Goal: Task Accomplishment & Management: Use online tool/utility

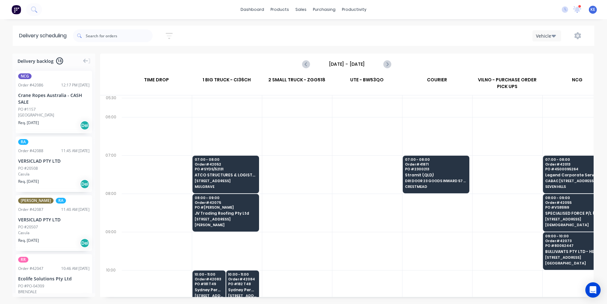
scroll to position [0, 0]
click at [363, 43] on div "Planner" at bounding box center [363, 43] width 15 height 6
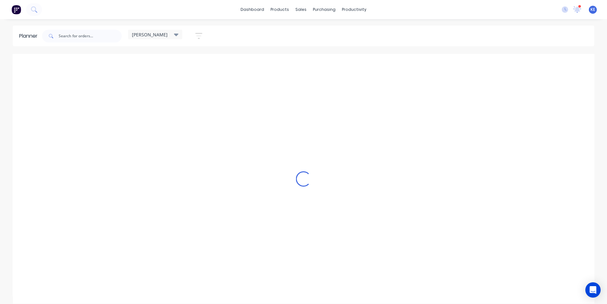
scroll to position [0, 0]
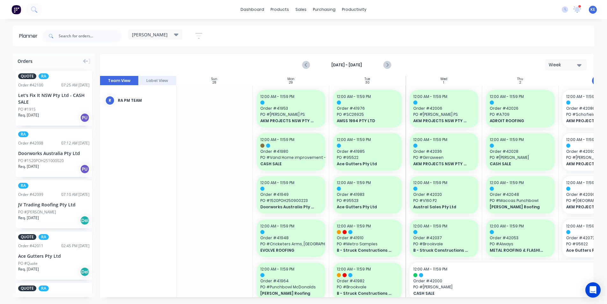
click at [176, 37] on icon at bounding box center [176, 34] width 4 height 7
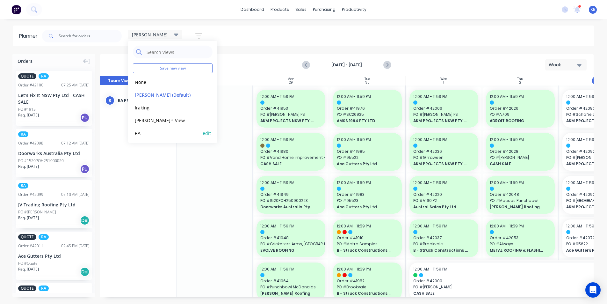
click at [145, 133] on button "RA" at bounding box center [167, 132] width 68 height 7
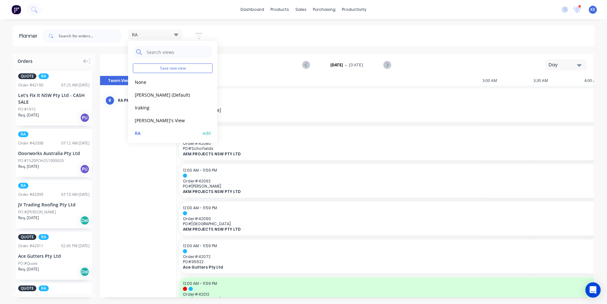
scroll to position [0, 714]
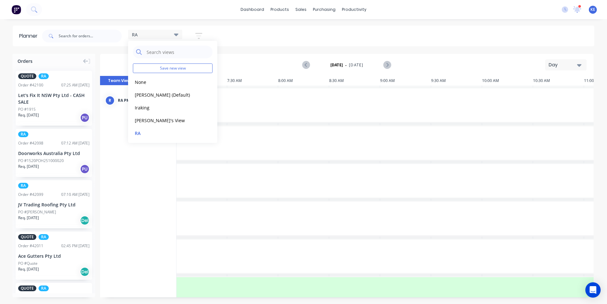
click at [570, 69] on button "Day" at bounding box center [565, 64] width 41 height 11
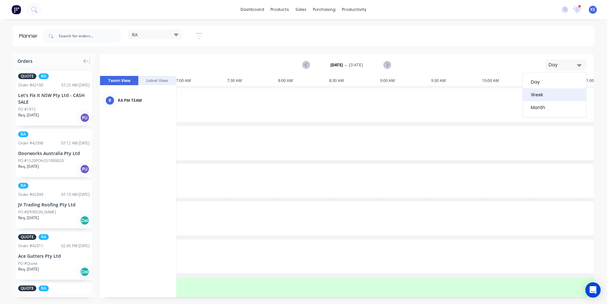
click at [543, 95] on div "Week" at bounding box center [554, 94] width 63 height 13
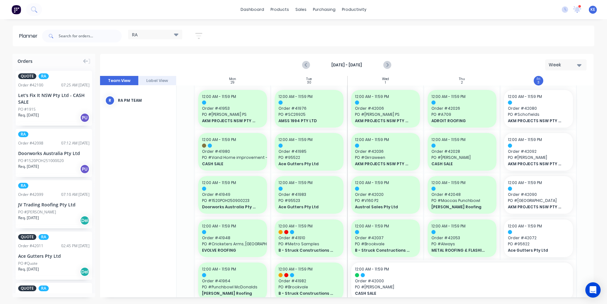
scroll to position [0, 67]
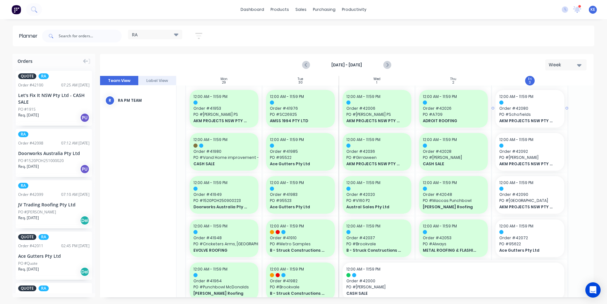
click at [532, 102] on div at bounding box center [529, 102] width 61 height 4
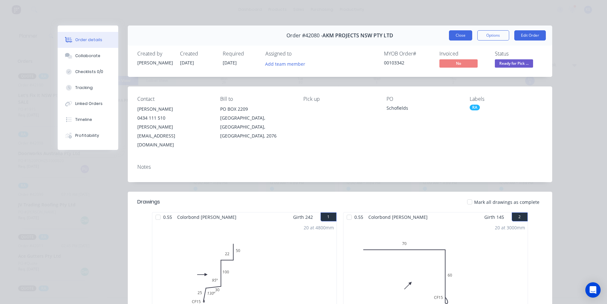
click at [458, 36] on button "Close" at bounding box center [460, 35] width 23 height 10
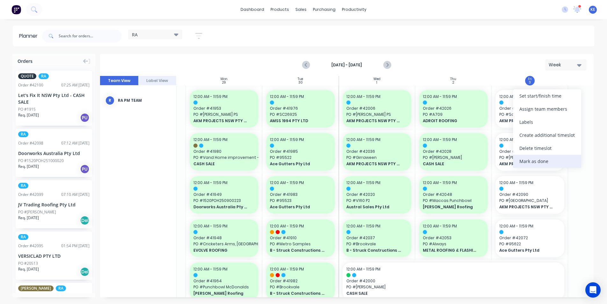
click at [532, 157] on div "Mark as done" at bounding box center [547, 160] width 68 height 13
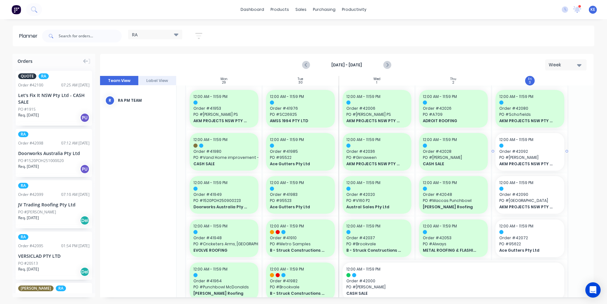
click at [532, 157] on span "PO # Schofield" at bounding box center [529, 157] width 61 height 6
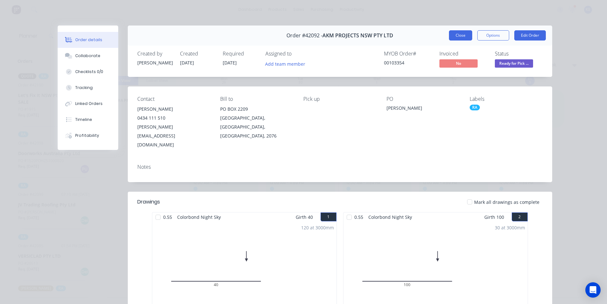
click at [457, 40] on button "Close" at bounding box center [460, 35] width 23 height 10
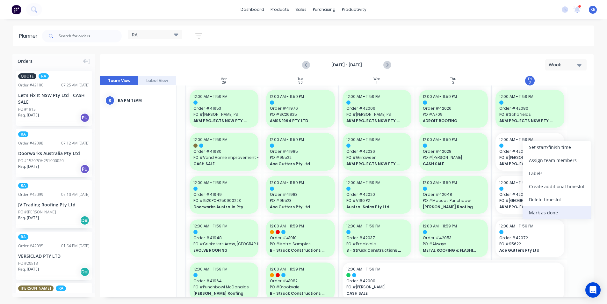
click at [549, 214] on div "Mark as done" at bounding box center [556, 212] width 68 height 13
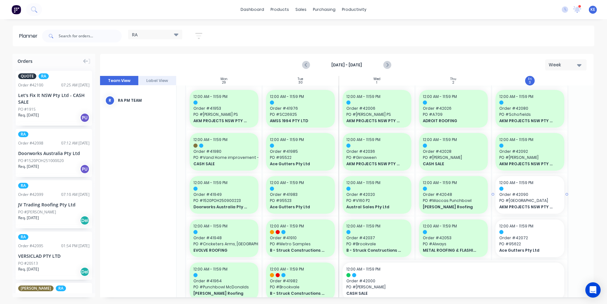
click at [547, 204] on span "AKM PROJECTS NSW PTY LTD" at bounding box center [526, 207] width 55 height 6
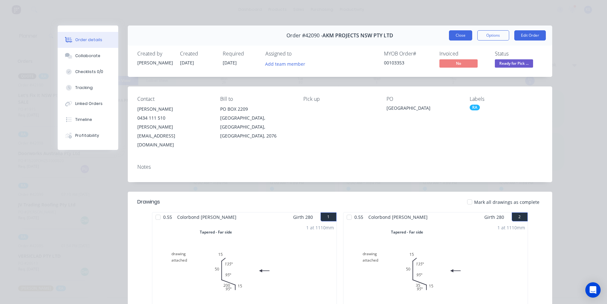
click at [455, 37] on button "Close" at bounding box center [460, 35] width 23 height 10
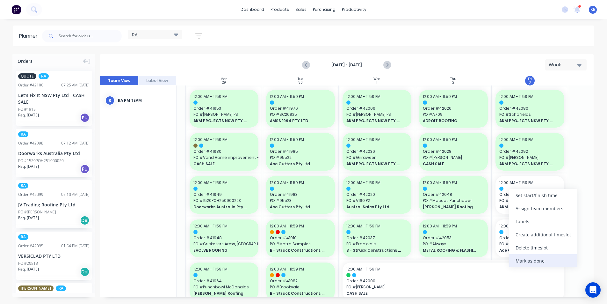
click at [523, 262] on div "Mark as done" at bounding box center [543, 260] width 68 height 13
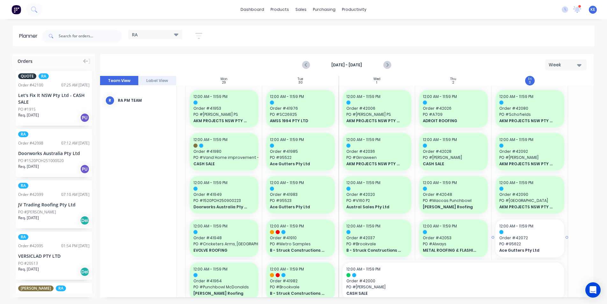
click at [526, 247] on div "Ace Gutters Pty Ltd" at bounding box center [529, 250] width 61 height 6
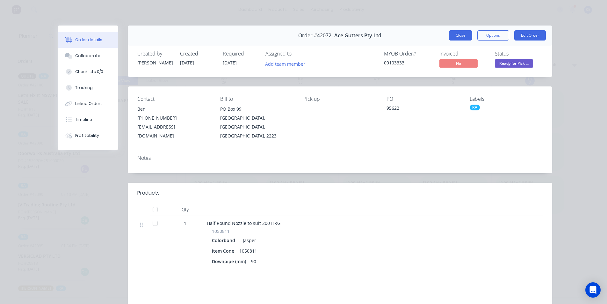
click at [454, 38] on button "Close" at bounding box center [460, 35] width 23 height 10
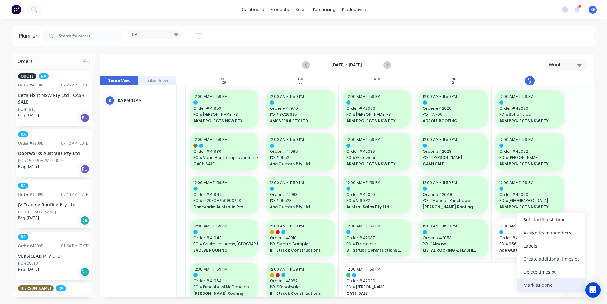
click at [526, 283] on div "Mark as done" at bounding box center [551, 284] width 68 height 13
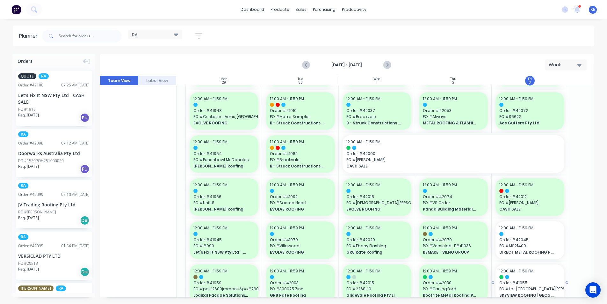
scroll to position [127, 67]
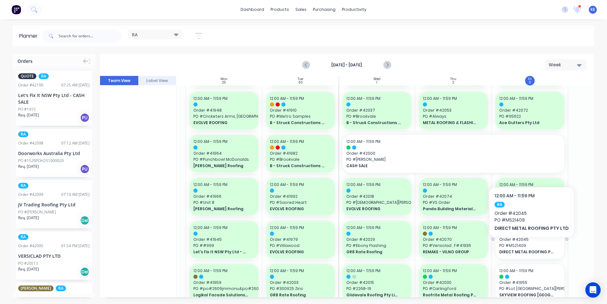
click at [529, 246] on span "PO # MS21409" at bounding box center [529, 245] width 61 height 6
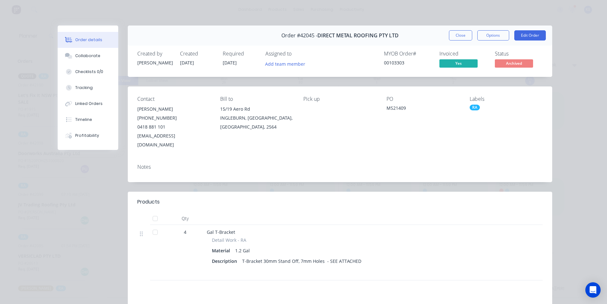
drag, startPoint x: 462, startPoint y: 34, endPoint x: 483, endPoint y: 65, distance: 36.7
click at [462, 34] on button "Close" at bounding box center [460, 35] width 23 height 10
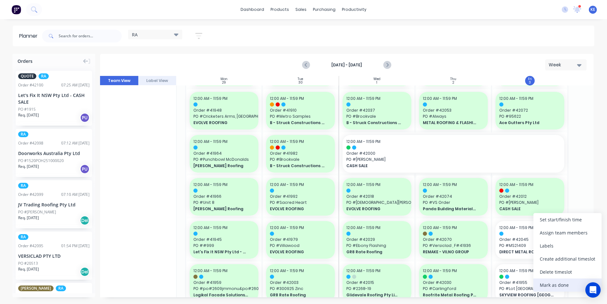
click at [542, 280] on div "Mark as done" at bounding box center [567, 284] width 68 height 13
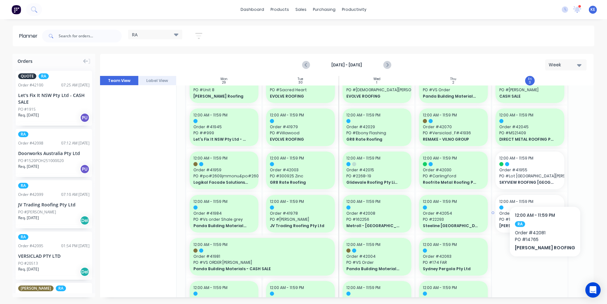
scroll to position [255, 67]
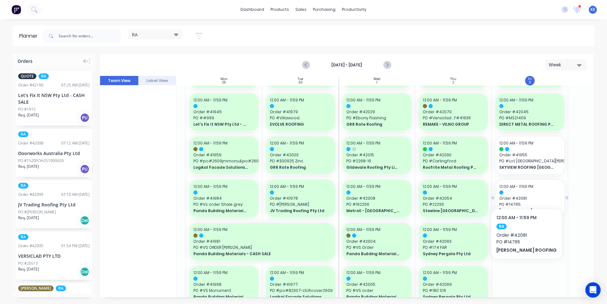
click at [516, 189] on div "12:00 AM - 11:59 PM Order # 42081 PO # 14765 TOMKAT ROOFING" at bounding box center [529, 199] width 69 height 38
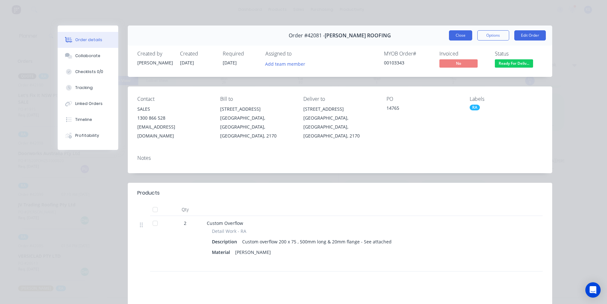
click at [464, 38] on button "Close" at bounding box center [460, 35] width 23 height 10
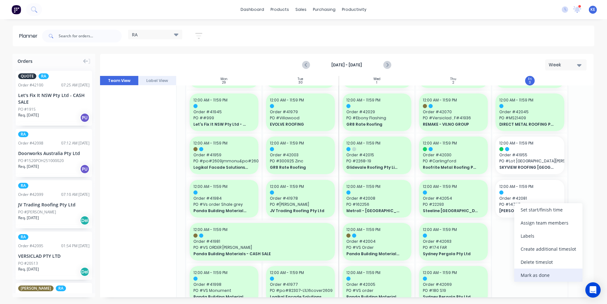
click at [533, 278] on div "Mark as done" at bounding box center [548, 274] width 68 height 13
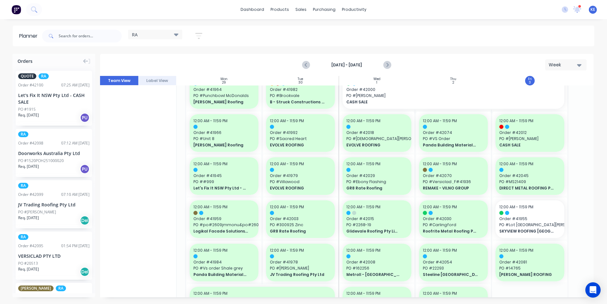
scroll to position [191, 64]
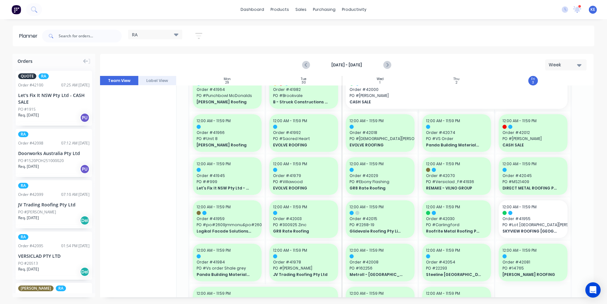
drag, startPoint x: 31, startPoint y: 151, endPoint x: 510, endPoint y: 154, distance: 479.1
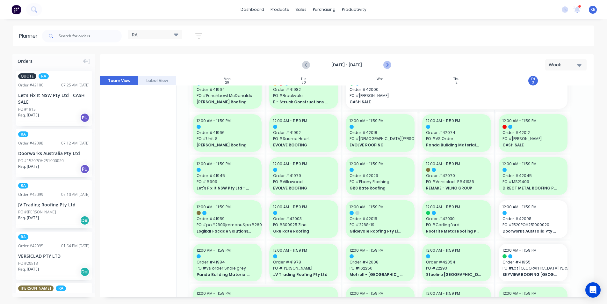
click at [388, 64] on icon "Next page" at bounding box center [387, 65] width 8 height 8
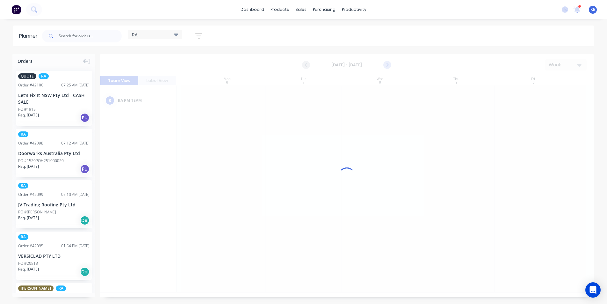
scroll to position [0, 64]
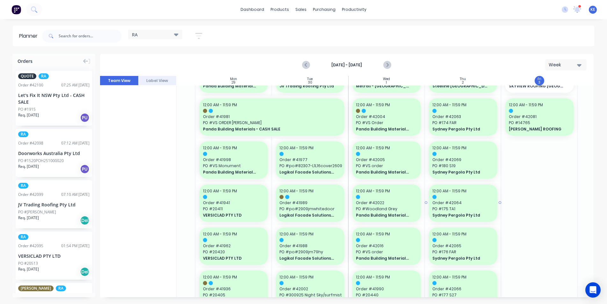
scroll to position [382, 58]
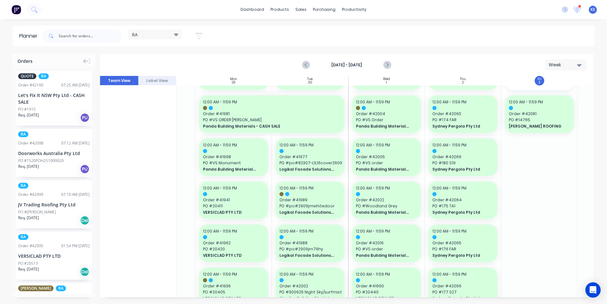
click at [202, 39] on icon "button" at bounding box center [198, 36] width 7 height 8
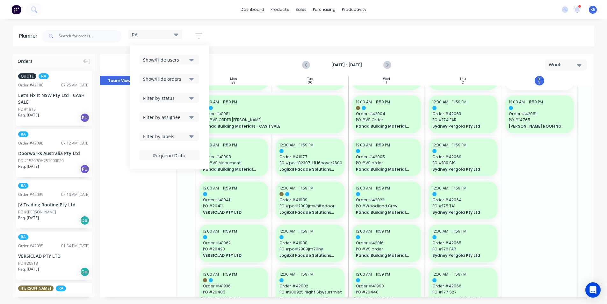
click at [179, 75] on button "Show/Hide orders" at bounding box center [169, 79] width 59 height 10
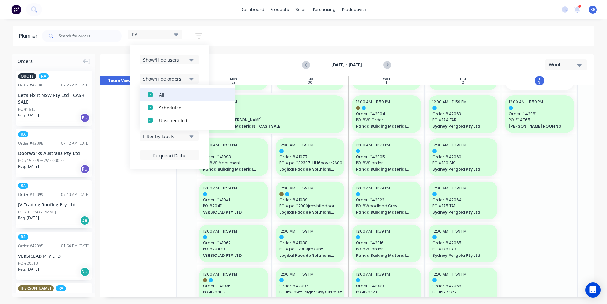
click at [162, 97] on div "All" at bounding box center [191, 94] width 64 height 7
click at [171, 124] on button "Unscheduled" at bounding box center [188, 120] width 96 height 13
click at [205, 75] on div "Show/Hide users Show/Hide orders All Scheduled Unscheduled Filter by status Fil…" at bounding box center [169, 107] width 79 height 124
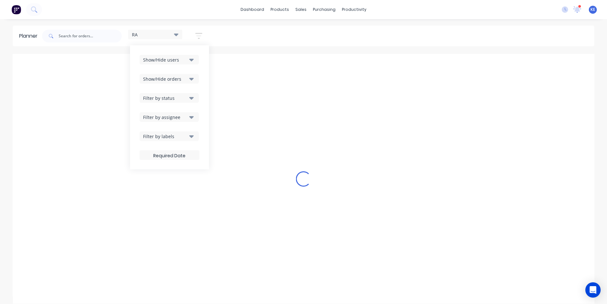
click at [177, 99] on div "Filter by status" at bounding box center [165, 98] width 44 height 7
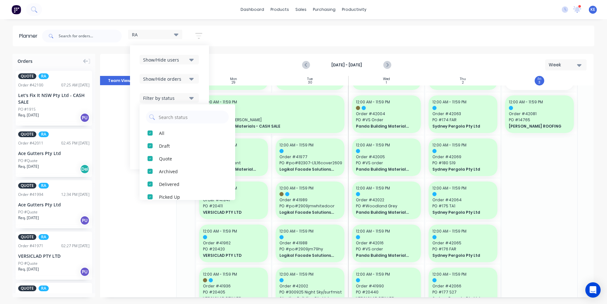
click at [199, 75] on button "Show/Hide orders" at bounding box center [169, 79] width 59 height 10
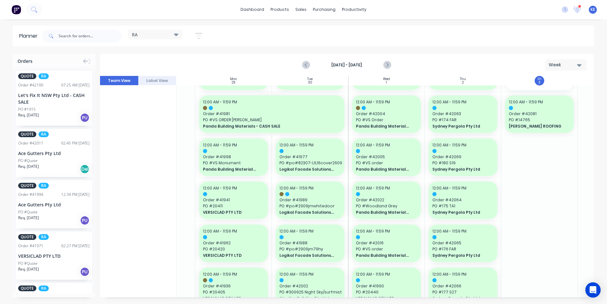
click at [275, 47] on div "Planner RA Save new view None edit [PERSON_NAME] (Default) edit Iraking edit [P…" at bounding box center [303, 164] width 607 height 278
click at [200, 40] on button "button" at bounding box center [199, 36] width 20 height 12
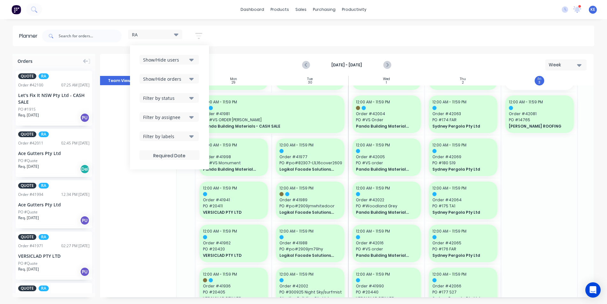
click at [175, 78] on div "Show/Hide orders" at bounding box center [165, 78] width 44 height 7
click at [205, 66] on div "Show/Hide users Show/Hide orders All Scheduled Unscheduled Filter by status Fil…" at bounding box center [169, 107] width 79 height 124
click at [174, 102] on button "Filter by status" at bounding box center [169, 98] width 59 height 10
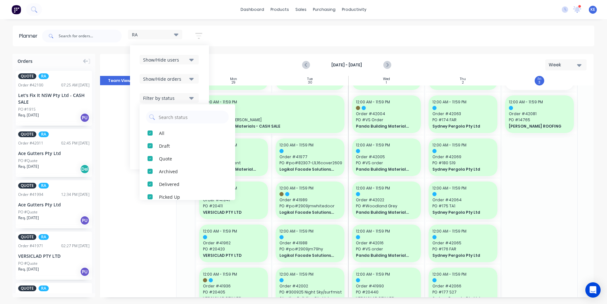
click at [204, 83] on div "Show/Hide users Show/Hide orders Filter by status All Draft Quote Archived Deli…" at bounding box center [169, 107] width 79 height 124
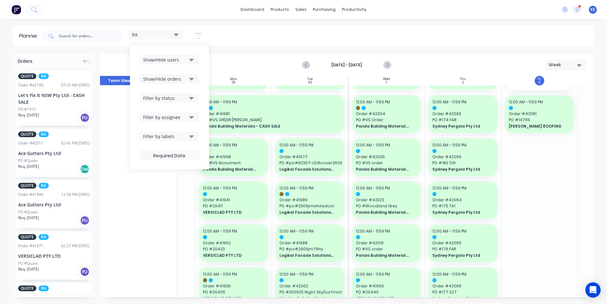
click at [183, 115] on div "Filter by assignee" at bounding box center [165, 117] width 44 height 7
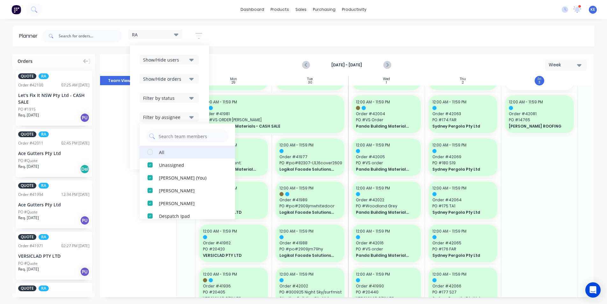
click at [157, 153] on button "All" at bounding box center [188, 152] width 96 height 13
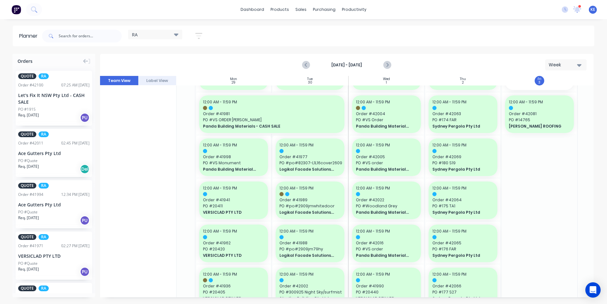
click at [401, 37] on div "RA Save new view None edit [PERSON_NAME] (Default) edit Iraking edit [PERSON_NA…" at bounding box center [317, 35] width 553 height 19
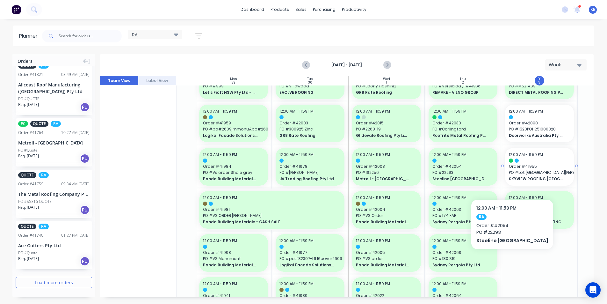
scroll to position [255, 58]
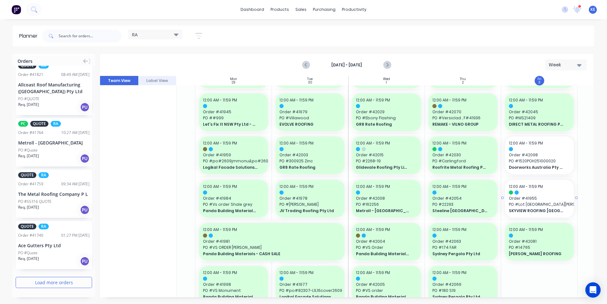
click at [529, 189] on div "12:00 AM - 11:59 PM Order # 41955 [GEOGRAPHIC_DATA][PERSON_NAME] SKYVIEW ROOFIN…" at bounding box center [539, 199] width 69 height 38
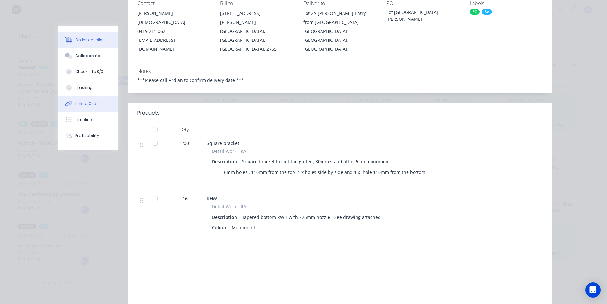
scroll to position [64, 0]
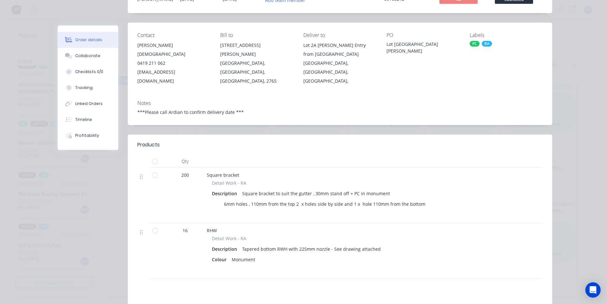
drag, startPoint x: 333, startPoint y: 228, endPoint x: 499, endPoint y: 179, distance: 174.0
click at [501, 179] on div at bounding box center [511, 195] width 21 height 55
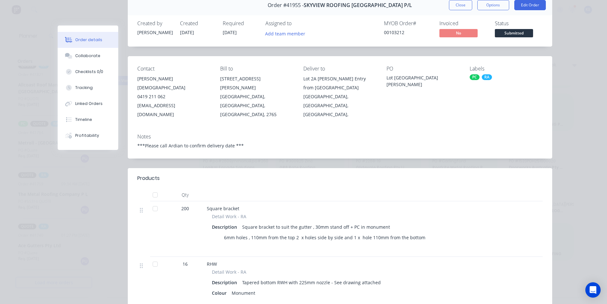
scroll to position [0, 0]
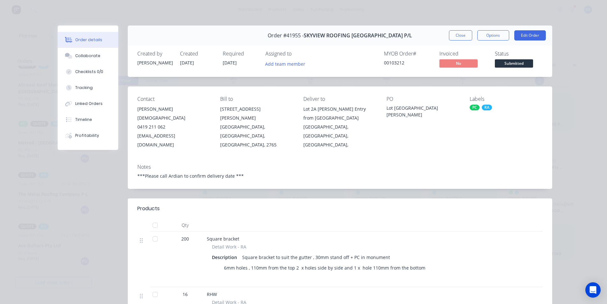
click at [462, 31] on button "Close" at bounding box center [460, 35] width 23 height 10
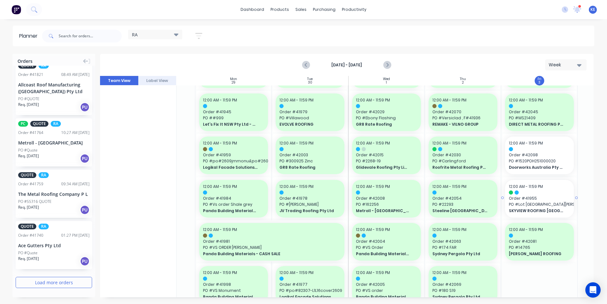
scroll to position [287, 58]
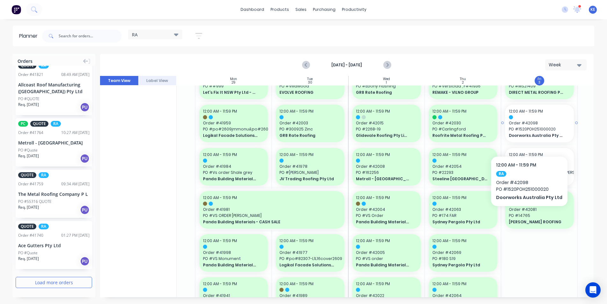
click at [527, 137] on span "Doorworks Australia Pty Ltd" at bounding box center [536, 136] width 55 height 6
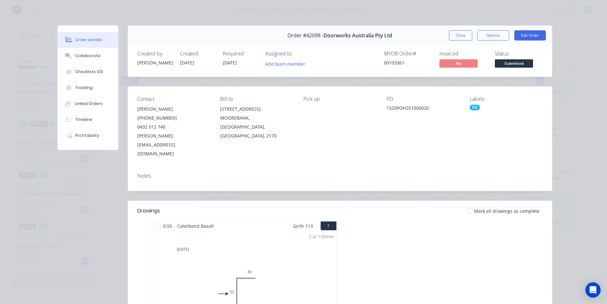
drag, startPoint x: 464, startPoint y: 32, endPoint x: 427, endPoint y: 13, distance: 41.9
click at [464, 32] on button "Close" at bounding box center [460, 35] width 23 height 10
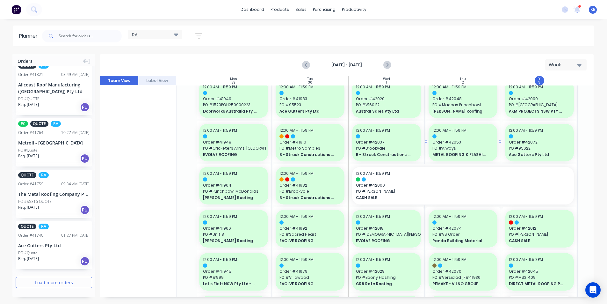
scroll to position [0, 58]
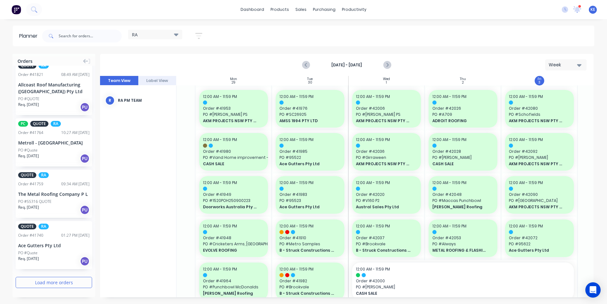
click at [207, 39] on button "button" at bounding box center [199, 36] width 20 height 12
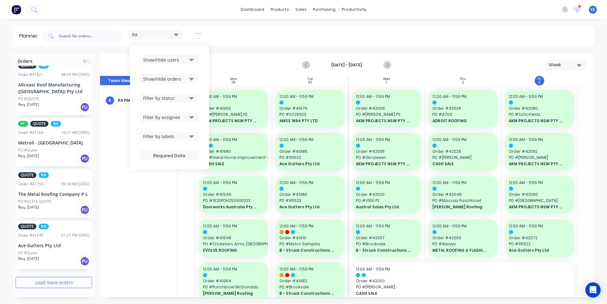
click at [199, 37] on icon "button" at bounding box center [198, 36] width 7 height 8
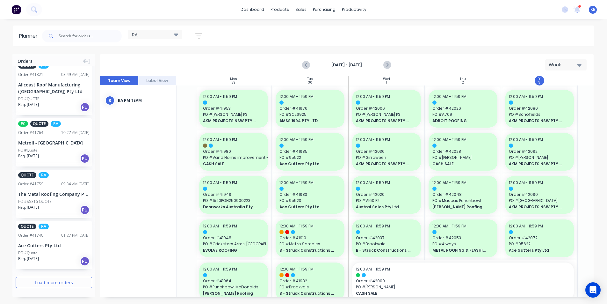
click at [159, 35] on div "RA" at bounding box center [155, 35] width 47 height 6
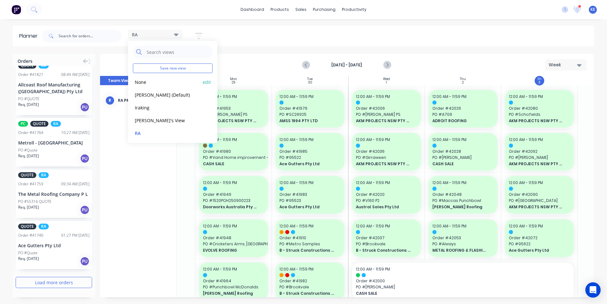
click at [147, 80] on button "None" at bounding box center [167, 81] width 68 height 7
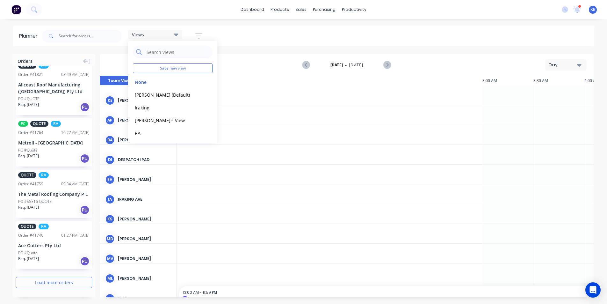
scroll to position [0, 714]
click at [205, 32] on button "button" at bounding box center [199, 36] width 20 height 12
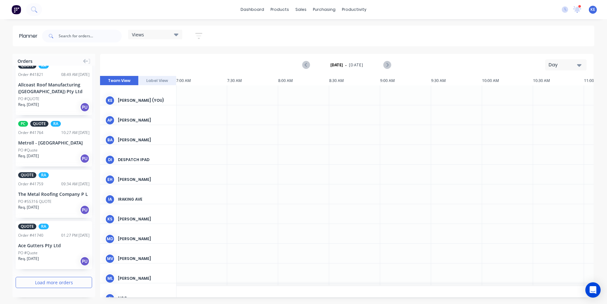
click at [564, 62] on div "Day" at bounding box center [563, 64] width 29 height 7
click at [545, 95] on div "Week" at bounding box center [554, 94] width 63 height 13
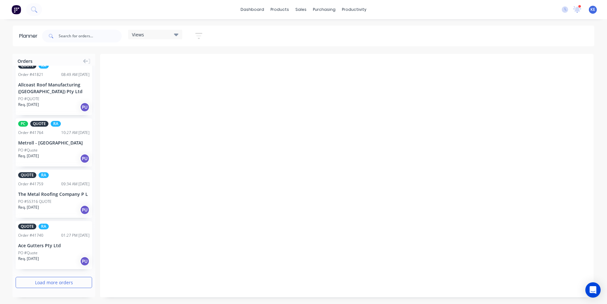
scroll to position [0, 0]
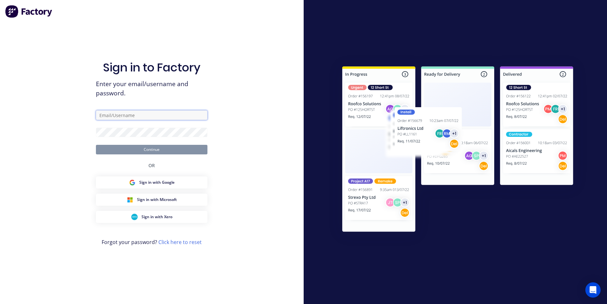
type input "[PERSON_NAME][EMAIL_ADDRESS][DOMAIN_NAME]"
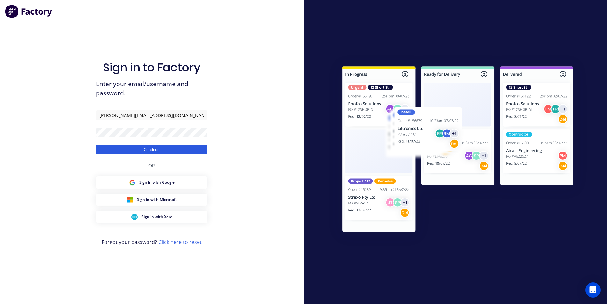
click at [170, 149] on button "Continue" at bounding box center [151, 150] width 111 height 10
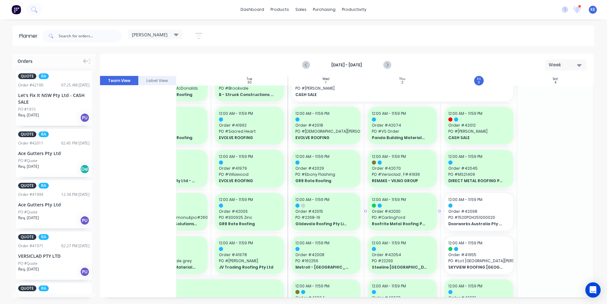
scroll to position [223, 121]
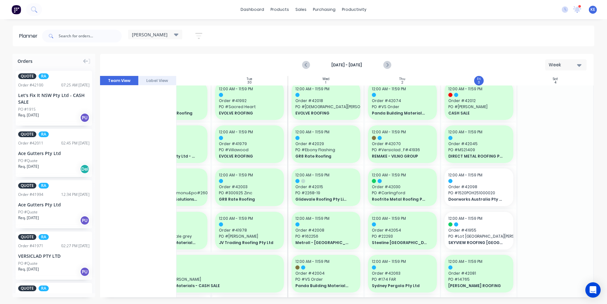
drag, startPoint x: 384, startPoint y: 57, endPoint x: 378, endPoint y: 58, distance: 6.1
click at [379, 59] on div "[DATE] - [DATE] Week" at bounding box center [347, 64] width 492 height 21
click at [393, 67] on div "[DATE] - [DATE] Week" at bounding box center [347, 64] width 492 height 21
click at [389, 68] on icon "Next page" at bounding box center [387, 65] width 8 height 8
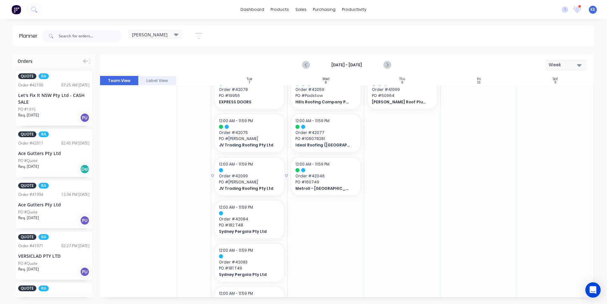
scroll to position [64, 118]
click at [309, 66] on icon "Previous page" at bounding box center [307, 65] width 8 height 8
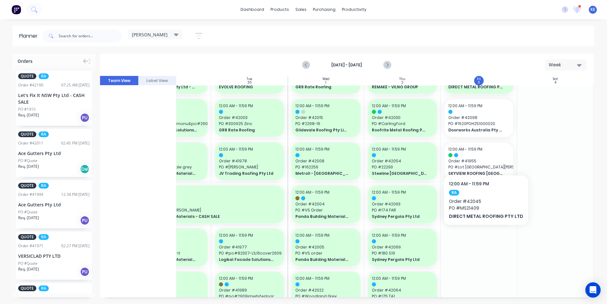
scroll to position [414, 118]
